Goal: Information Seeking & Learning: Learn about a topic

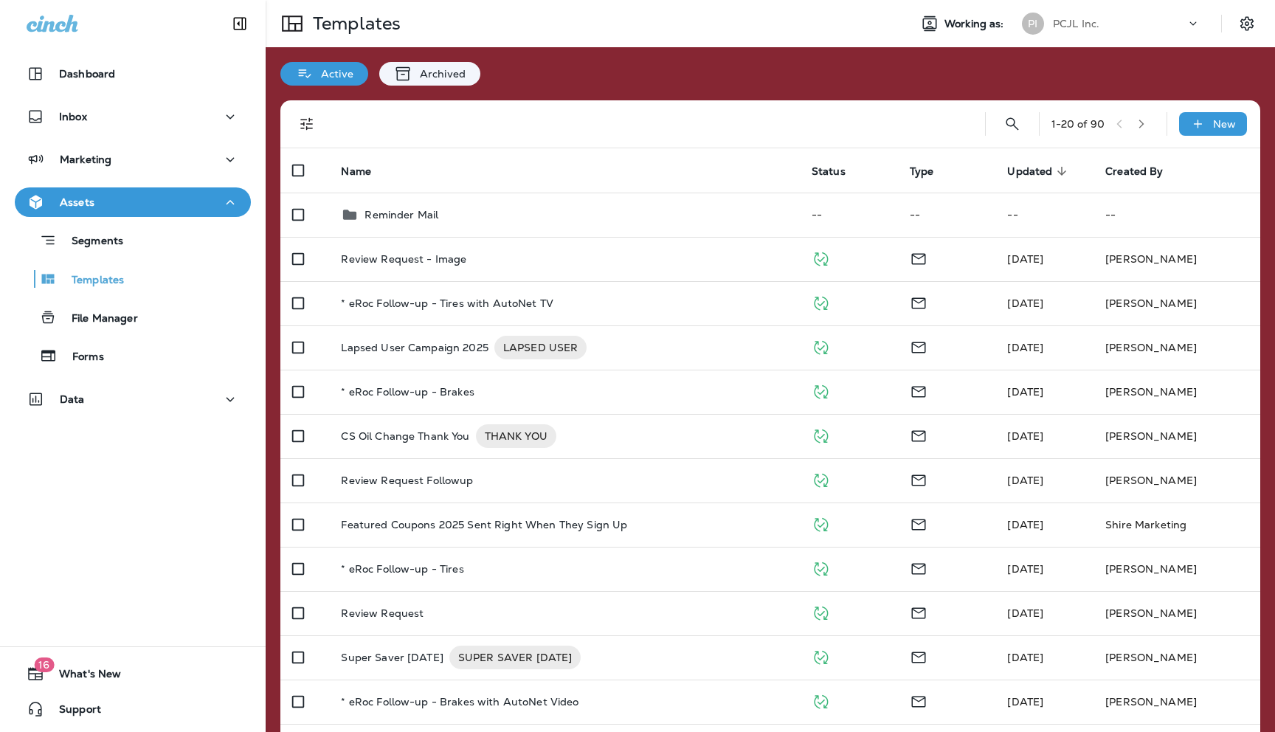
click at [1194, 23] on icon at bounding box center [1193, 23] width 15 height 15
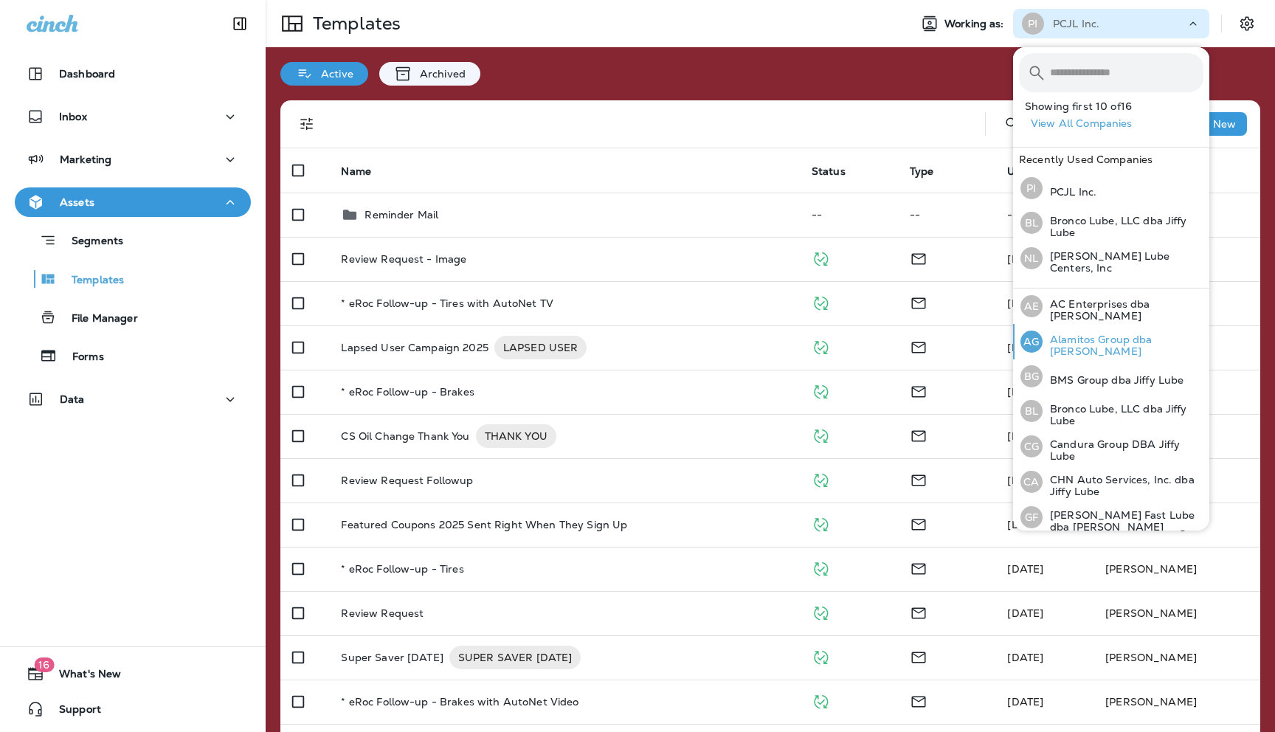
click at [1073, 336] on p "Alamitos Group dba [PERSON_NAME]" at bounding box center [1123, 346] width 161 height 24
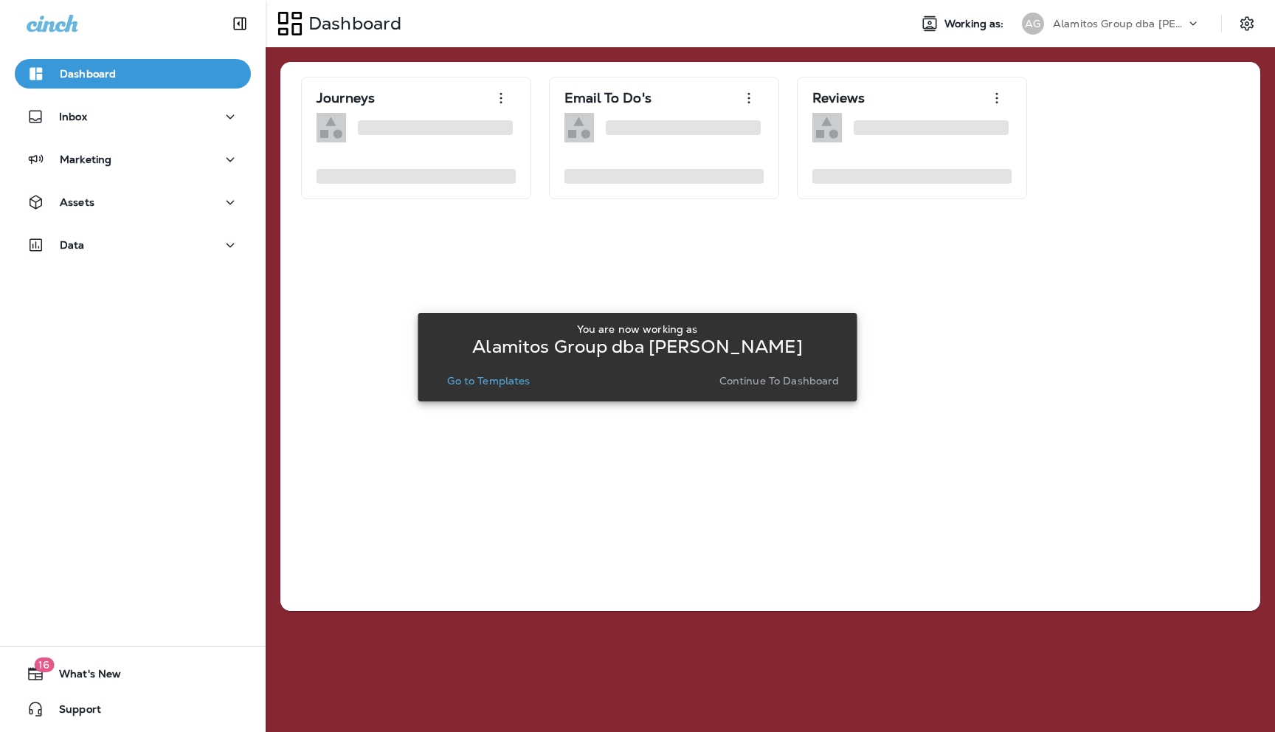
click at [753, 381] on p "Continue to Dashboard" at bounding box center [780, 381] width 120 height 12
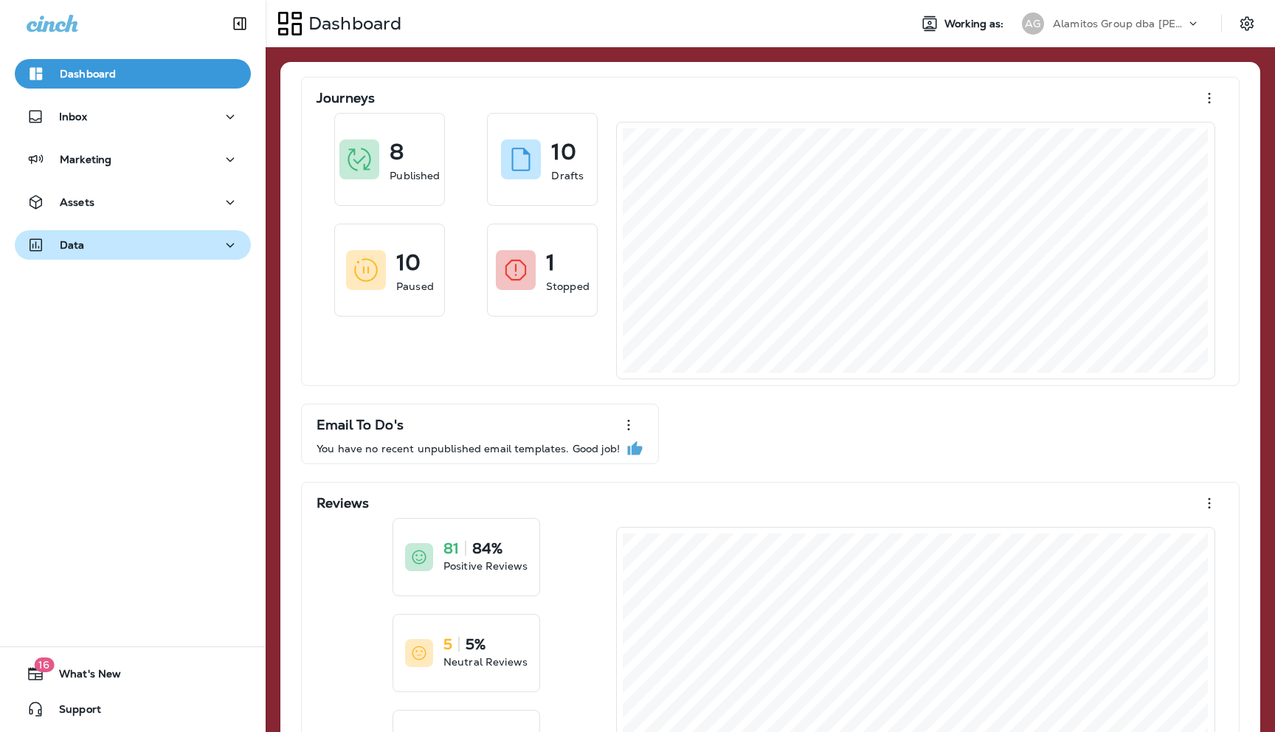
click at [198, 244] on div "Data" at bounding box center [133, 245] width 213 height 18
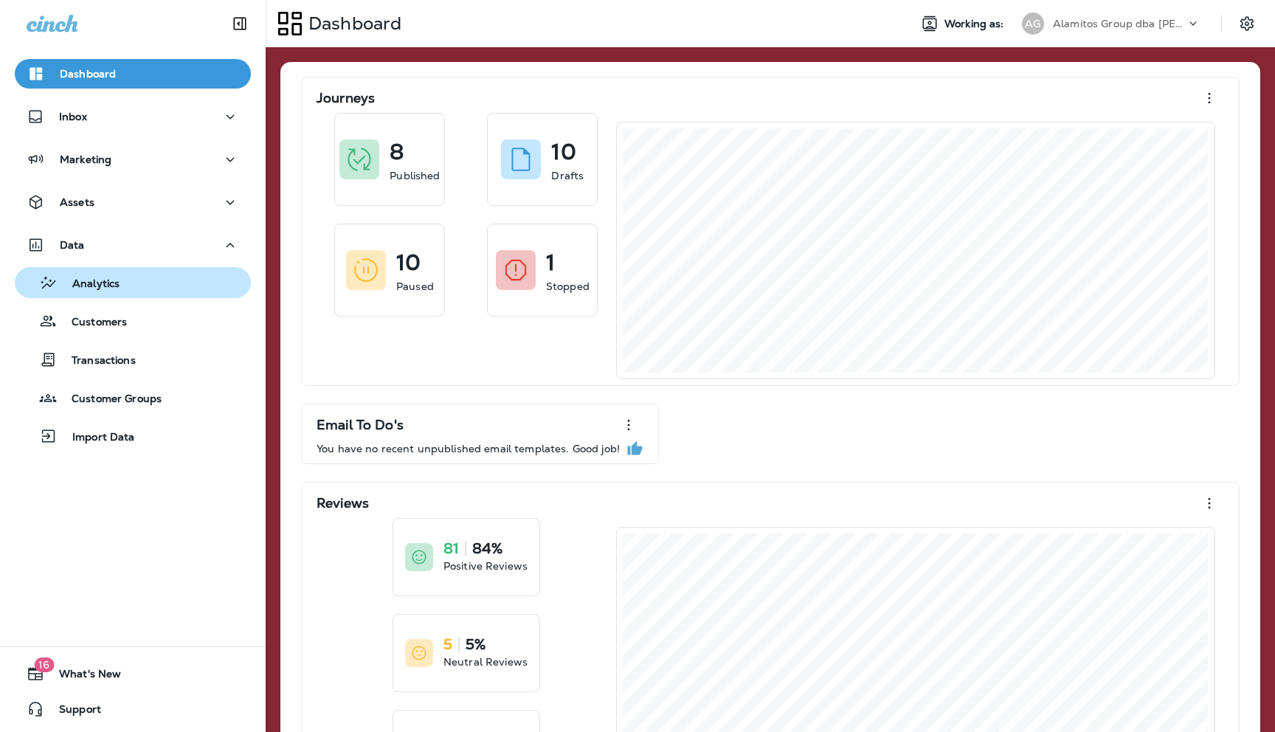
click at [114, 284] on p "Analytics" at bounding box center [89, 285] width 62 height 14
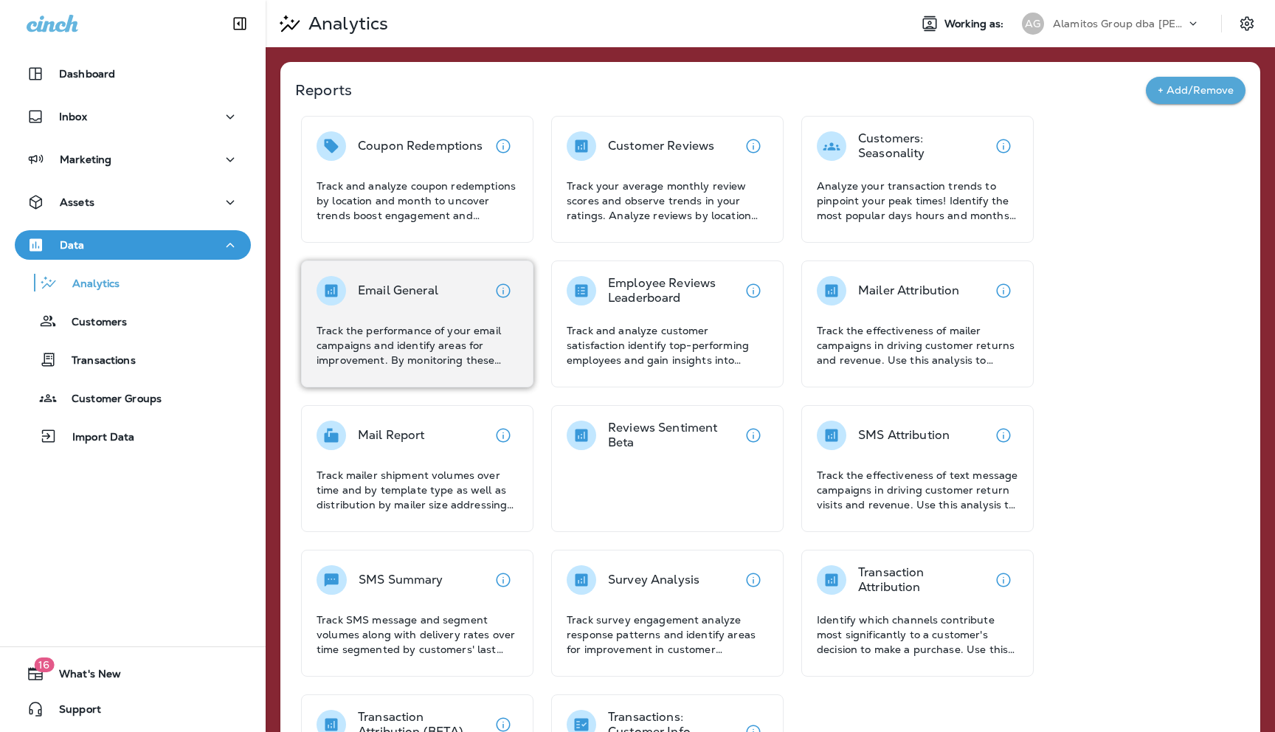
click at [392, 303] on div "Email General" at bounding box center [398, 291] width 80 height 30
